Goal: Information Seeking & Learning: Stay updated

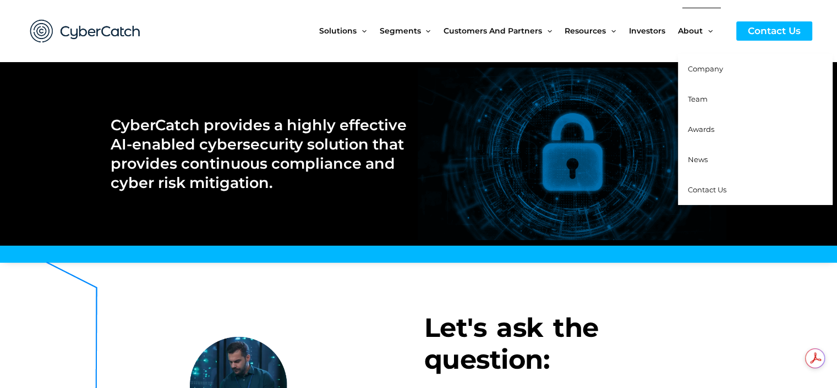
click at [705, 160] on span "News" at bounding box center [698, 159] width 20 height 9
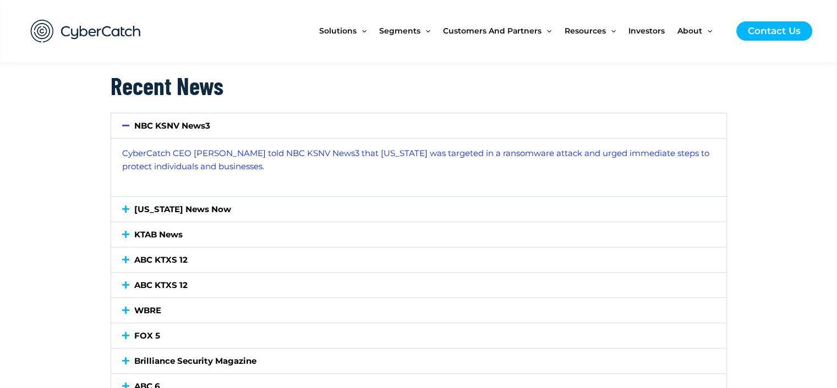
scroll to position [1100, 0]
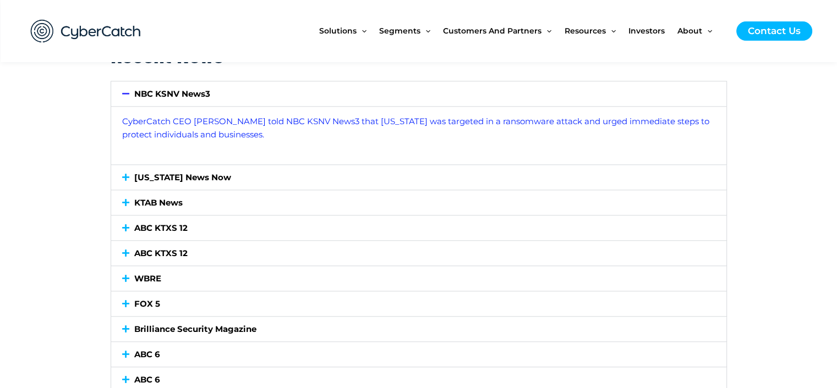
click at [124, 178] on icon at bounding box center [125, 177] width 7 height 8
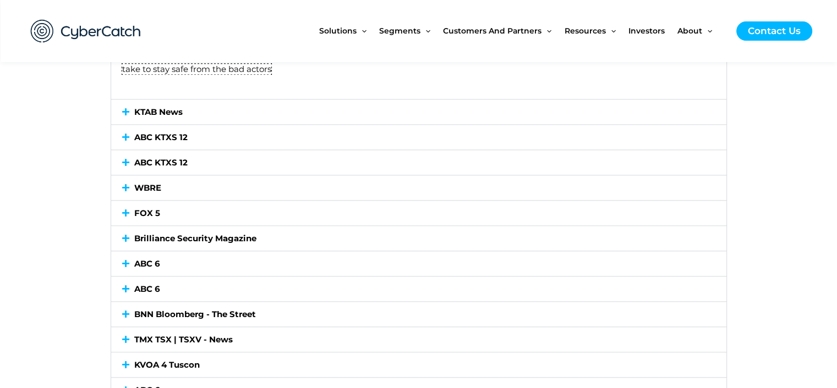
scroll to position [1210, 0]
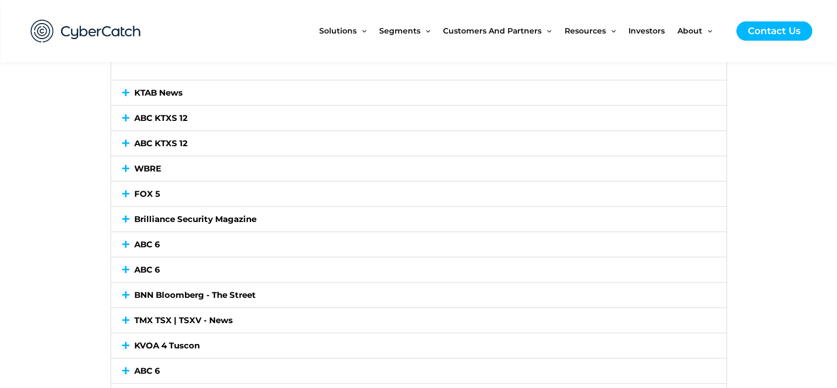
click at [128, 297] on icon at bounding box center [125, 295] width 7 height 8
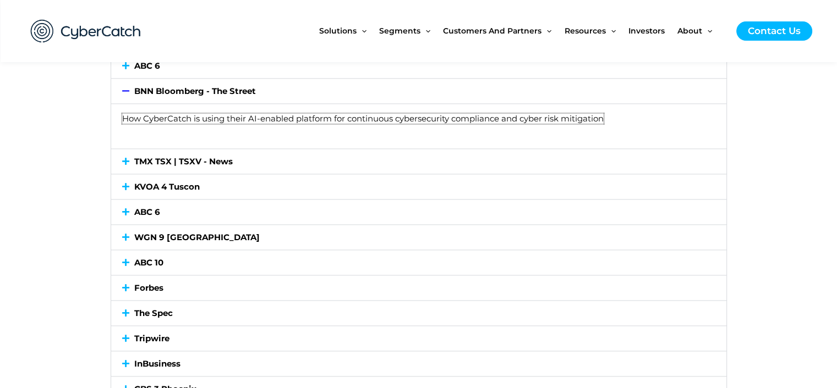
scroll to position [1375, 0]
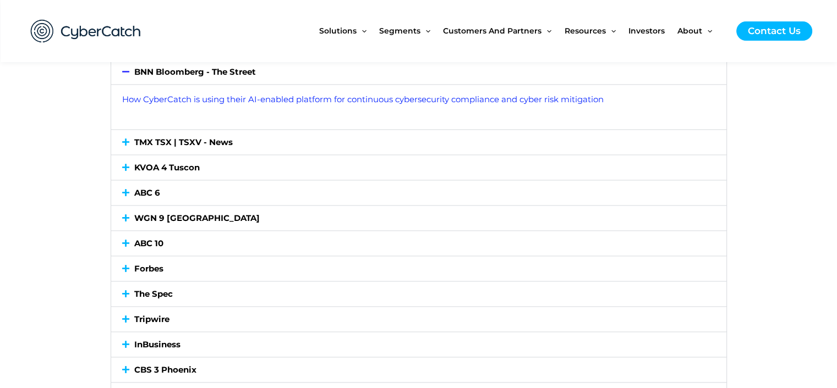
click at [122, 266] on icon at bounding box center [125, 269] width 7 height 8
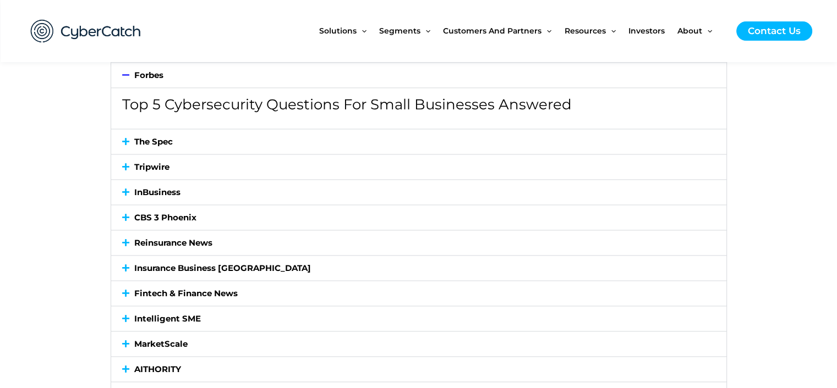
scroll to position [1540, 0]
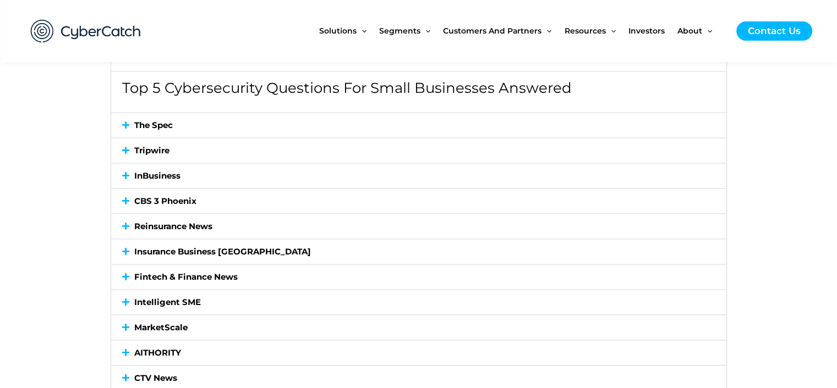
click at [121, 245] on div "Insurance Business [GEOGRAPHIC_DATA]" at bounding box center [418, 251] width 615 height 25
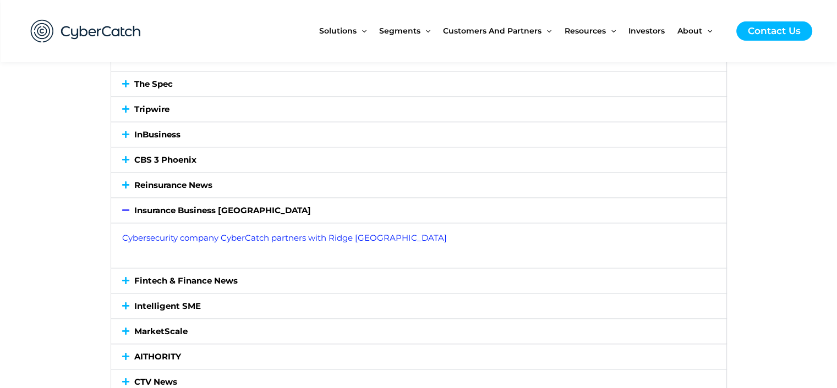
click at [125, 277] on icon at bounding box center [125, 281] width 7 height 8
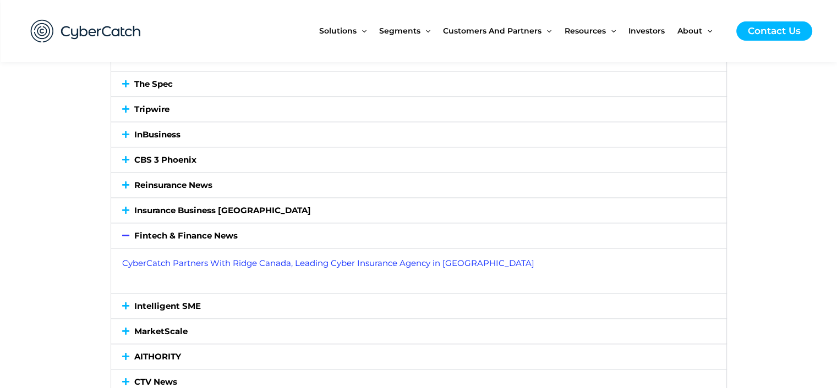
click at [125, 306] on icon at bounding box center [125, 306] width 7 height 8
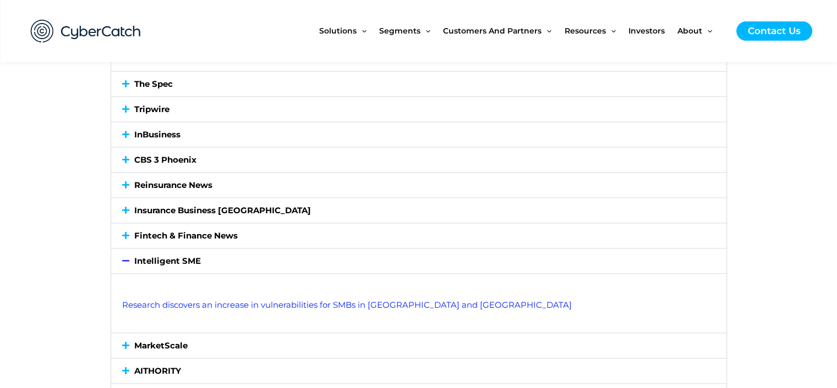
click at [124, 338] on div "MarketScale" at bounding box center [418, 345] width 615 height 25
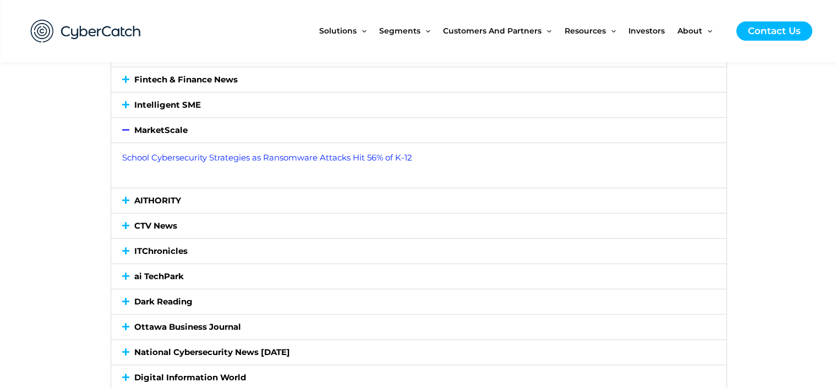
scroll to position [1705, 0]
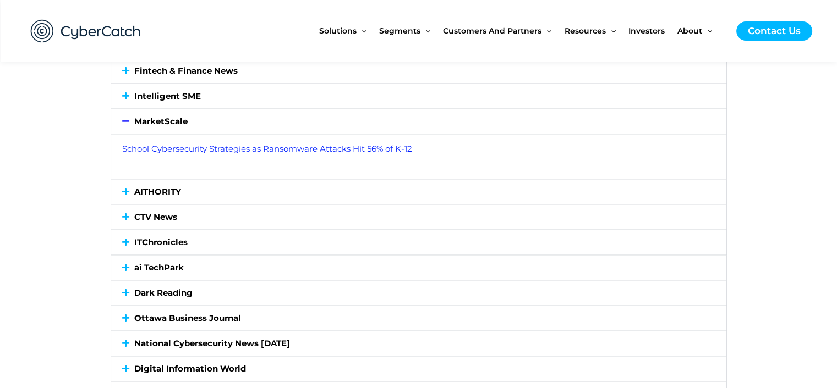
click at [125, 242] on icon at bounding box center [125, 242] width 7 height 8
